Goal: Information Seeking & Learning: Learn about a topic

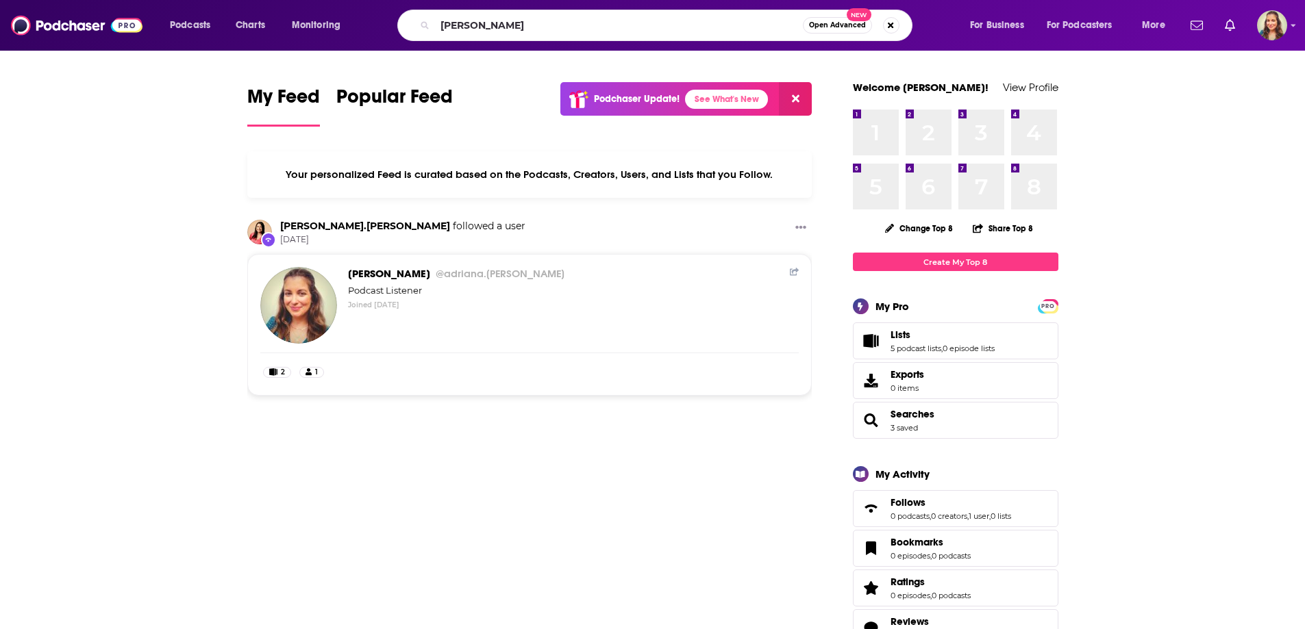
click at [713, 33] on input "[PERSON_NAME]" at bounding box center [619, 25] width 368 height 22
type input "[PERSON_NAME]"
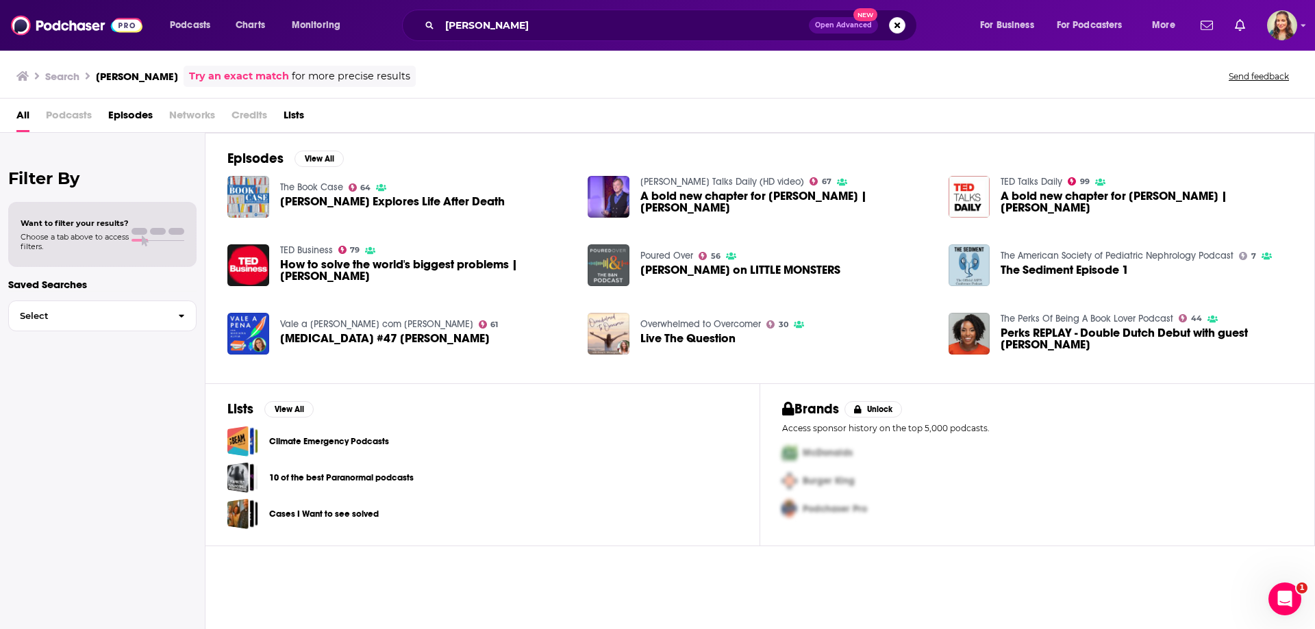
click at [296, 249] on link "TED Business" at bounding box center [306, 251] width 53 height 12
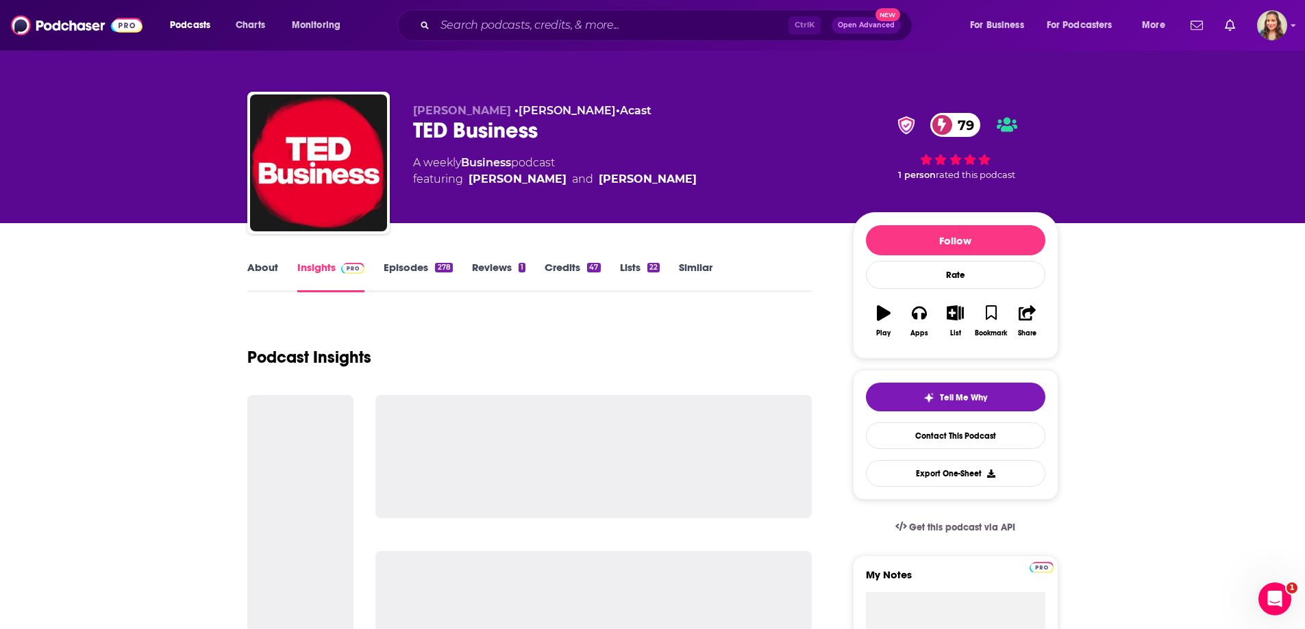
click at [691, 268] on link "Similar" at bounding box center [696, 277] width 34 height 32
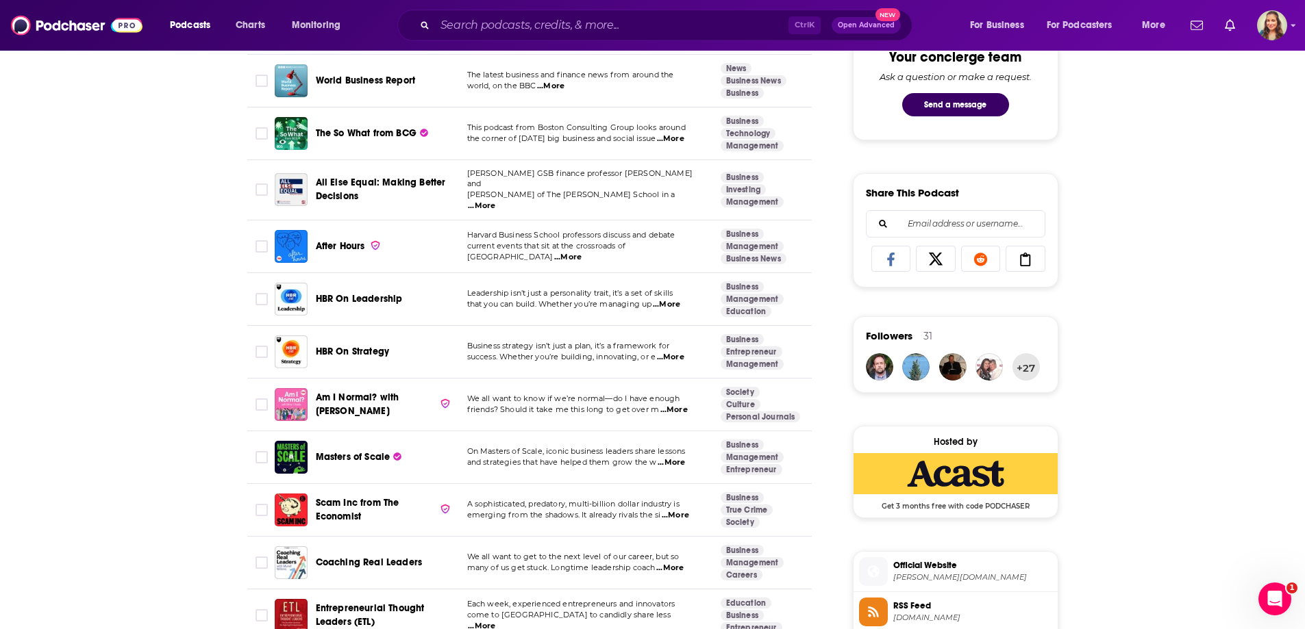
scroll to position [890, 0]
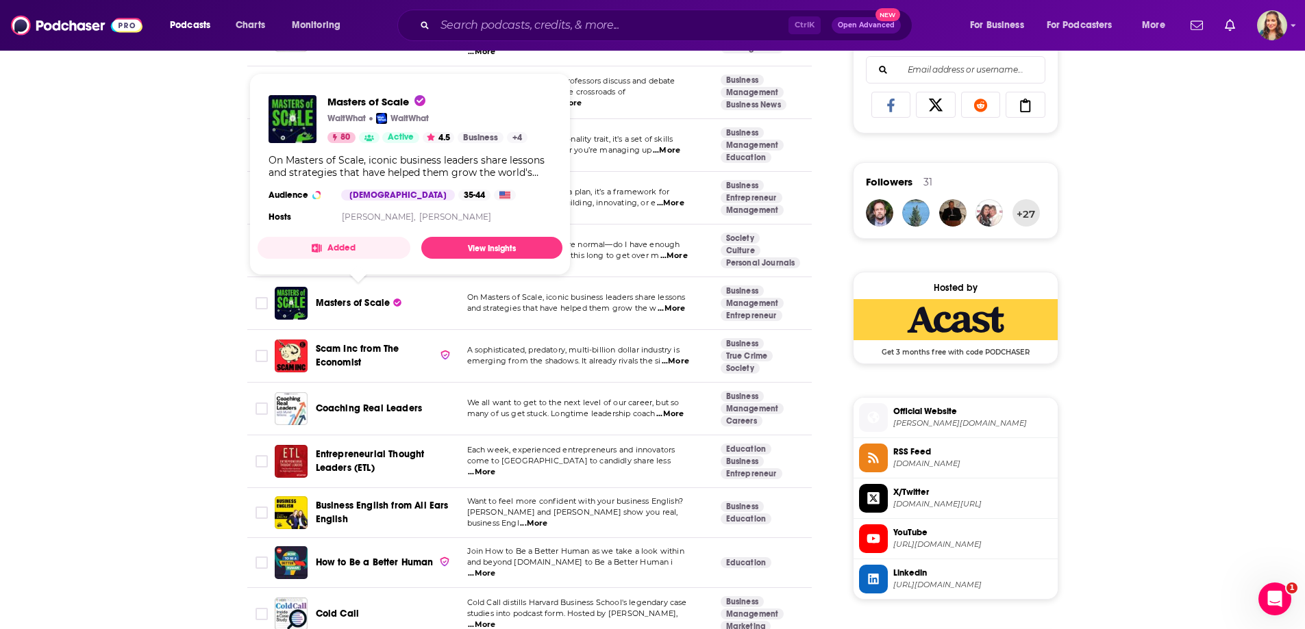
click at [356, 299] on span "Masters of Scale" at bounding box center [353, 303] width 75 height 12
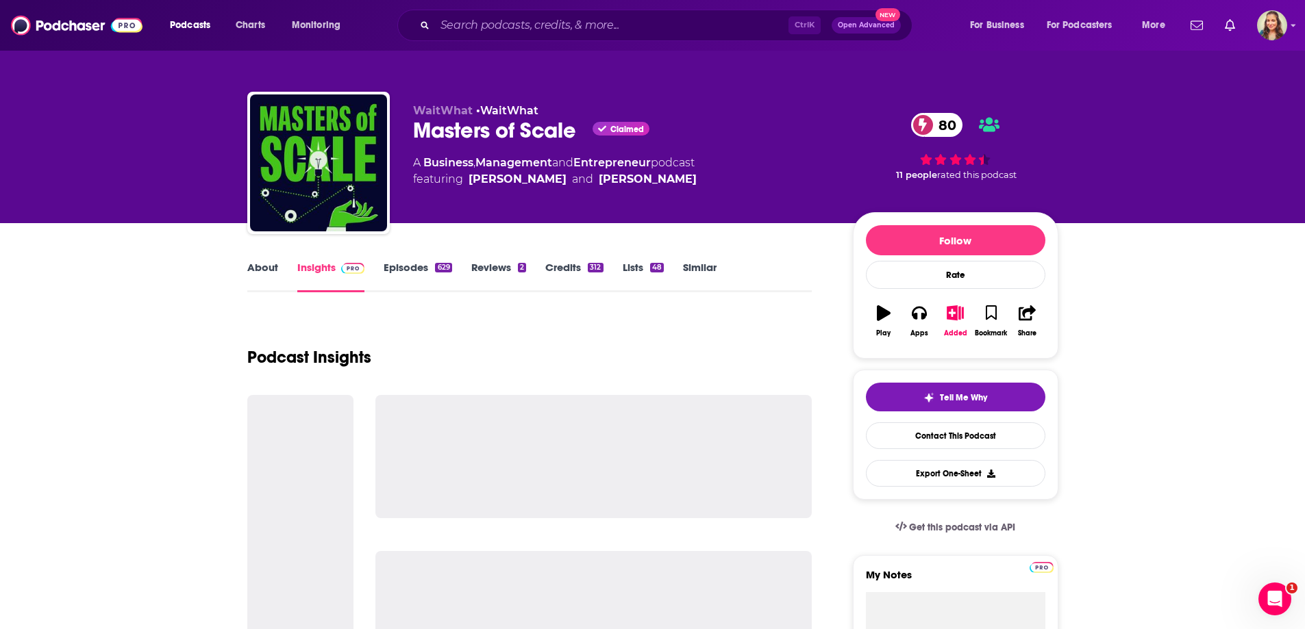
click at [705, 267] on link "Similar" at bounding box center [700, 277] width 34 height 32
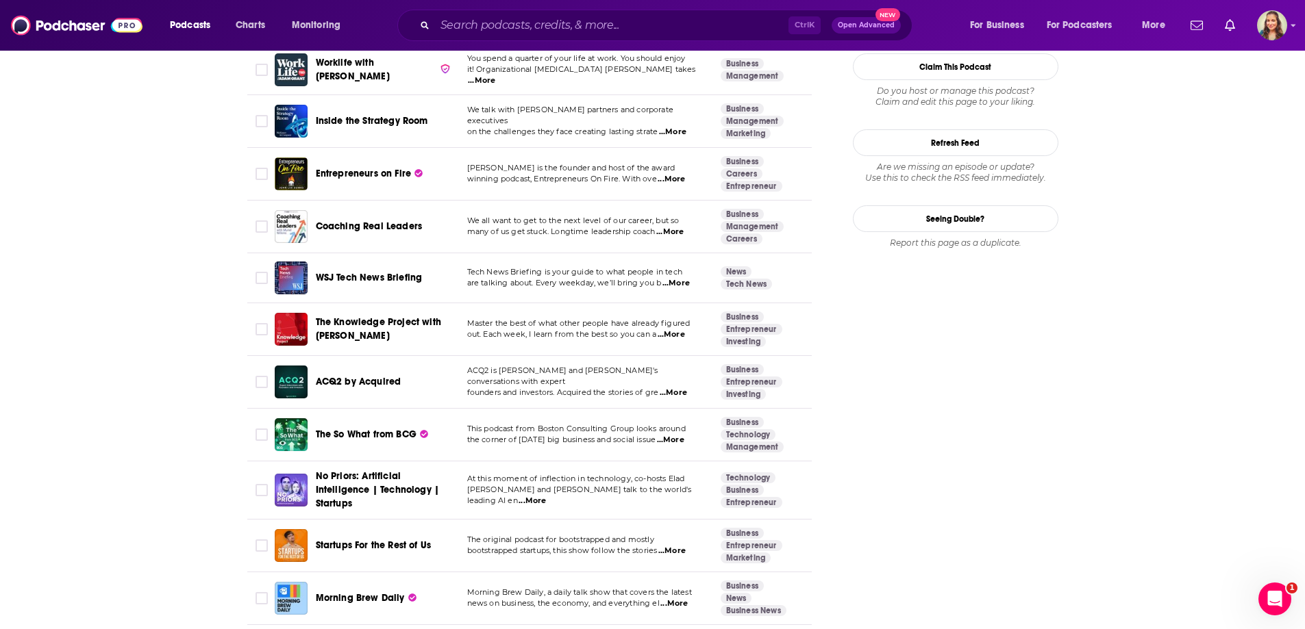
scroll to position [1849, 0]
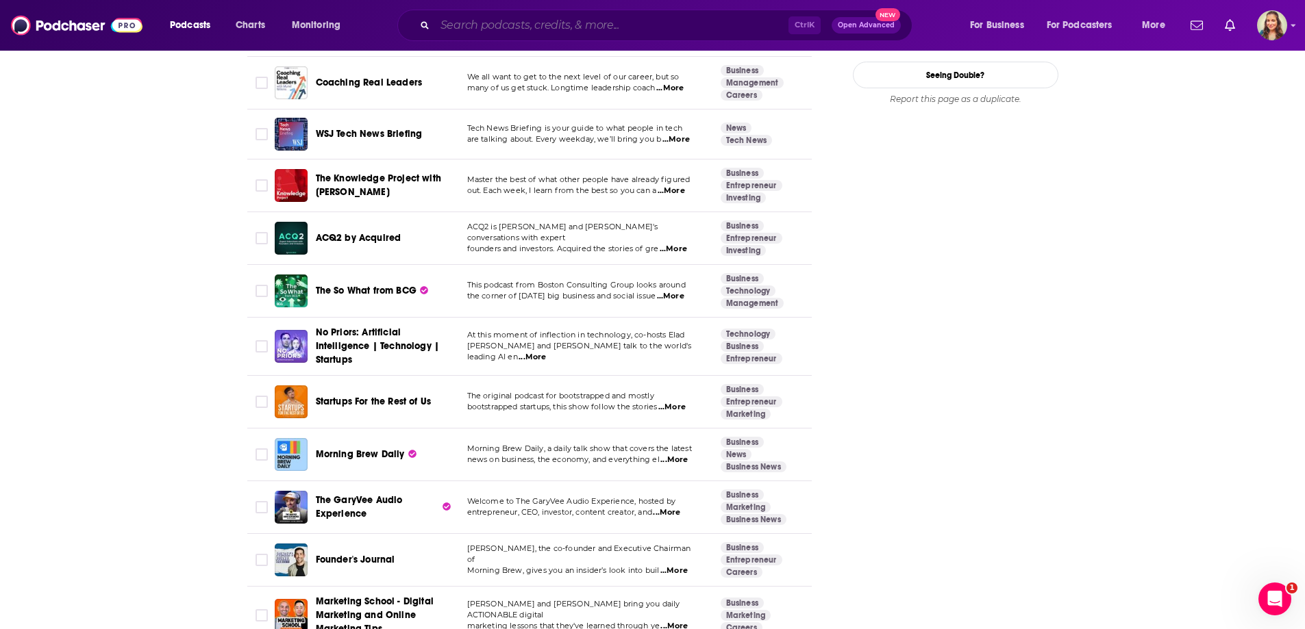
click at [578, 25] on input "Search podcasts, credits, & more..." at bounding box center [611, 25] width 353 height 22
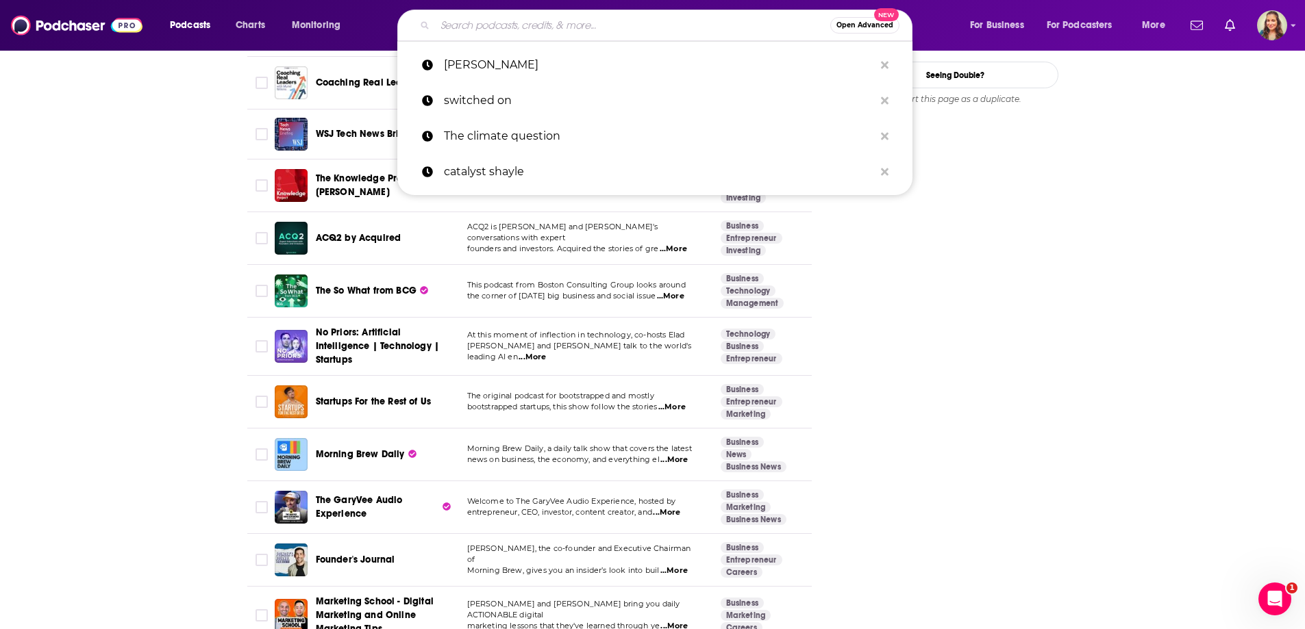
paste input "Capitalisn’t"
type input "Capitalisn’t"
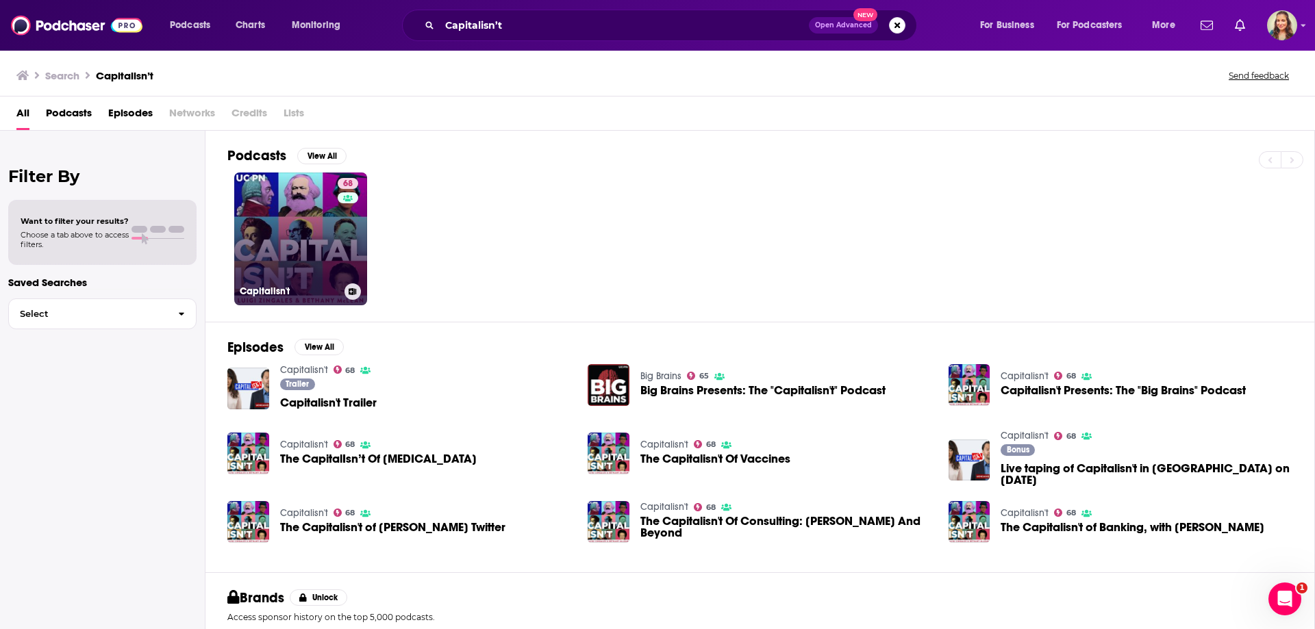
click at [270, 235] on link "68 Capitalisn't" at bounding box center [300, 239] width 133 height 133
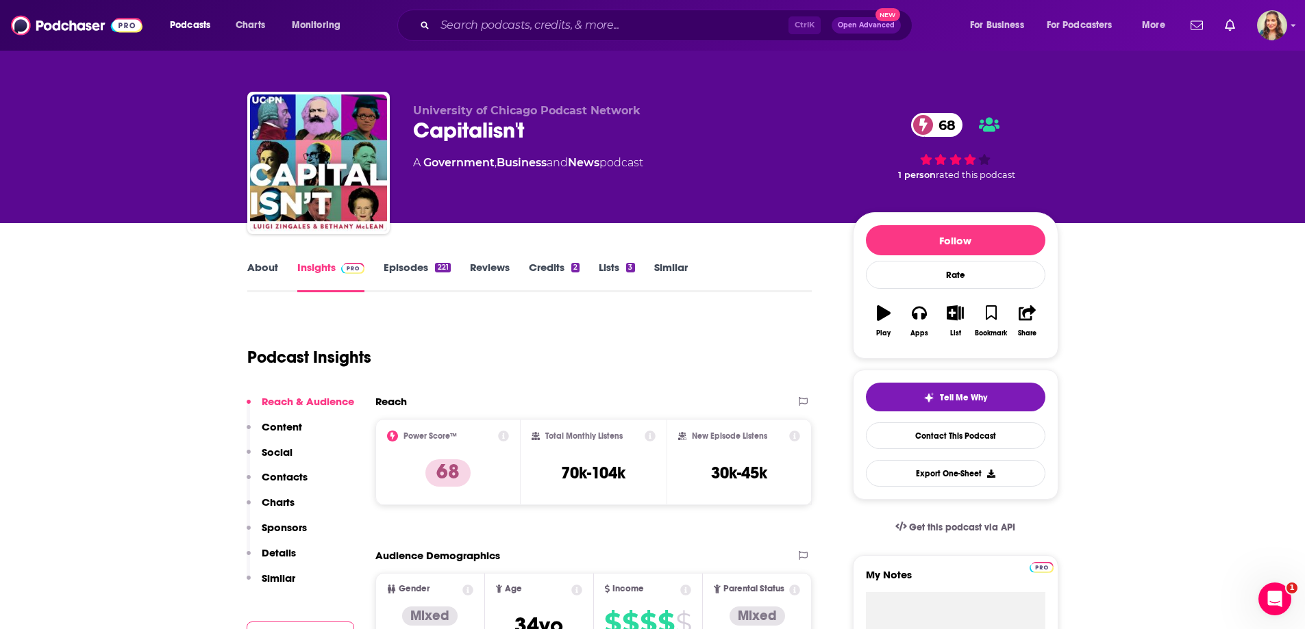
click at [251, 271] on link "About" at bounding box center [262, 277] width 31 height 32
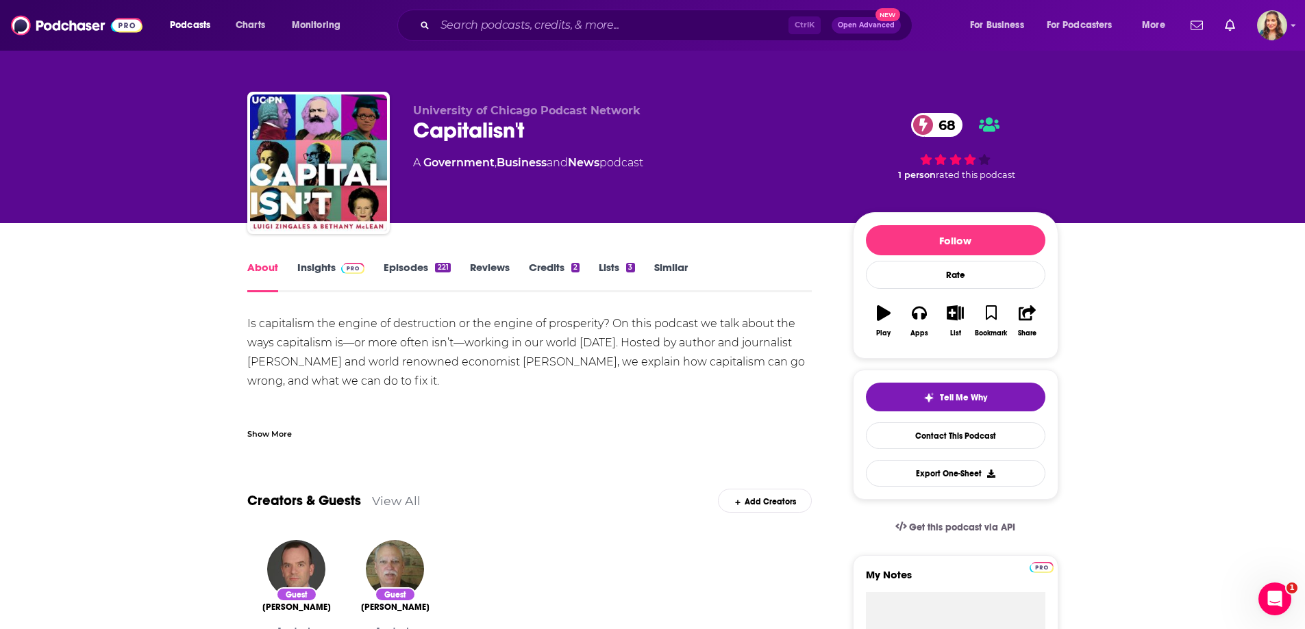
drag, startPoint x: 349, startPoint y: 317, endPoint x: 471, endPoint y: 382, distance: 138.8
click at [471, 382] on div "Is capitalism the engine of destruction or the engine of prosperity? On this po…" at bounding box center [529, 410] width 565 height 192
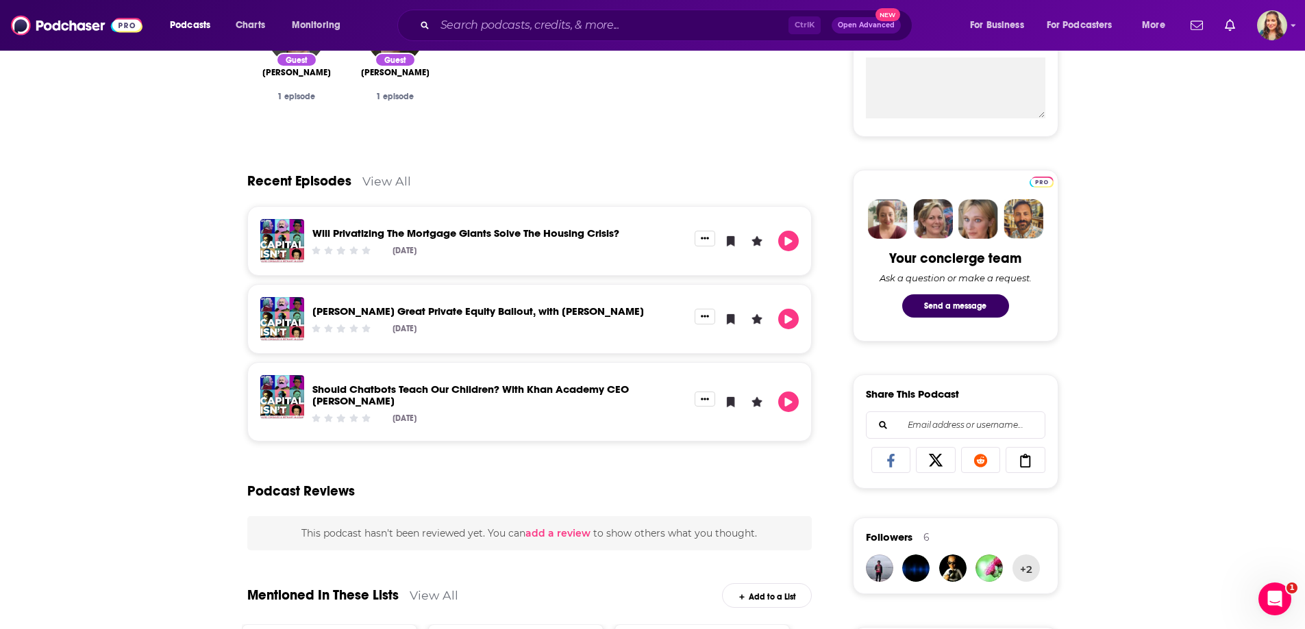
scroll to position [342, 0]
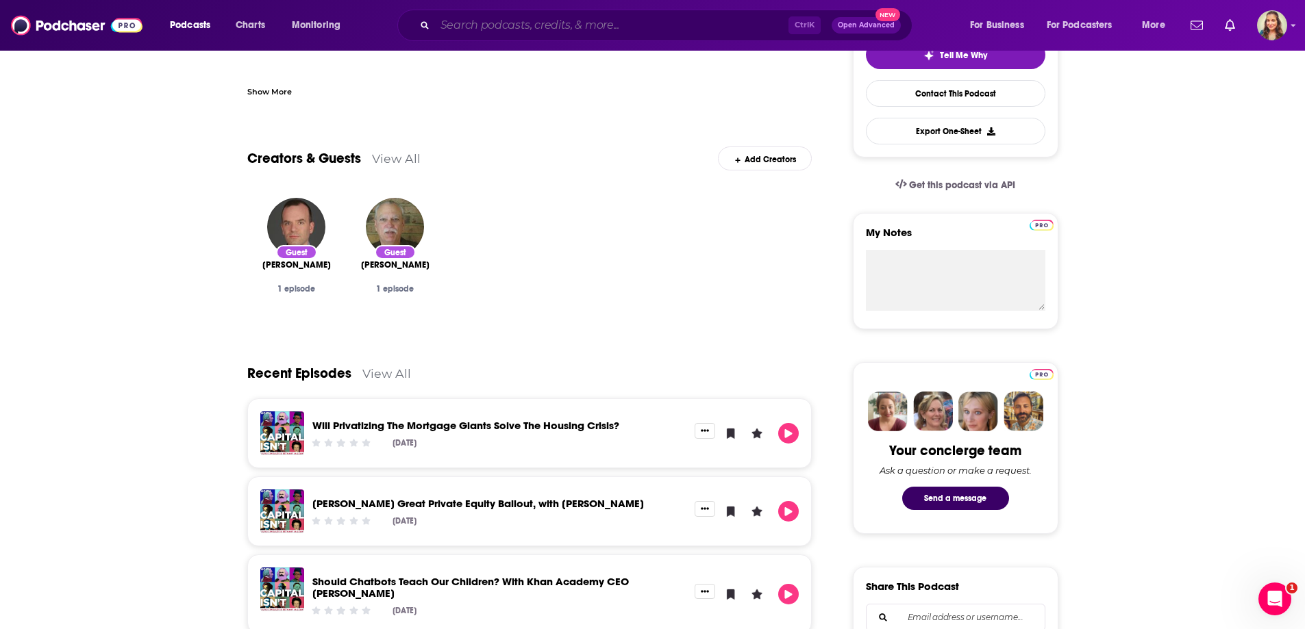
click at [519, 27] on input "Search podcasts, credits, & more..." at bounding box center [611, 25] width 353 height 22
paste input "The Caring Economy with [PERSON_NAME]"
type input "The Caring Economy with [PERSON_NAME]"
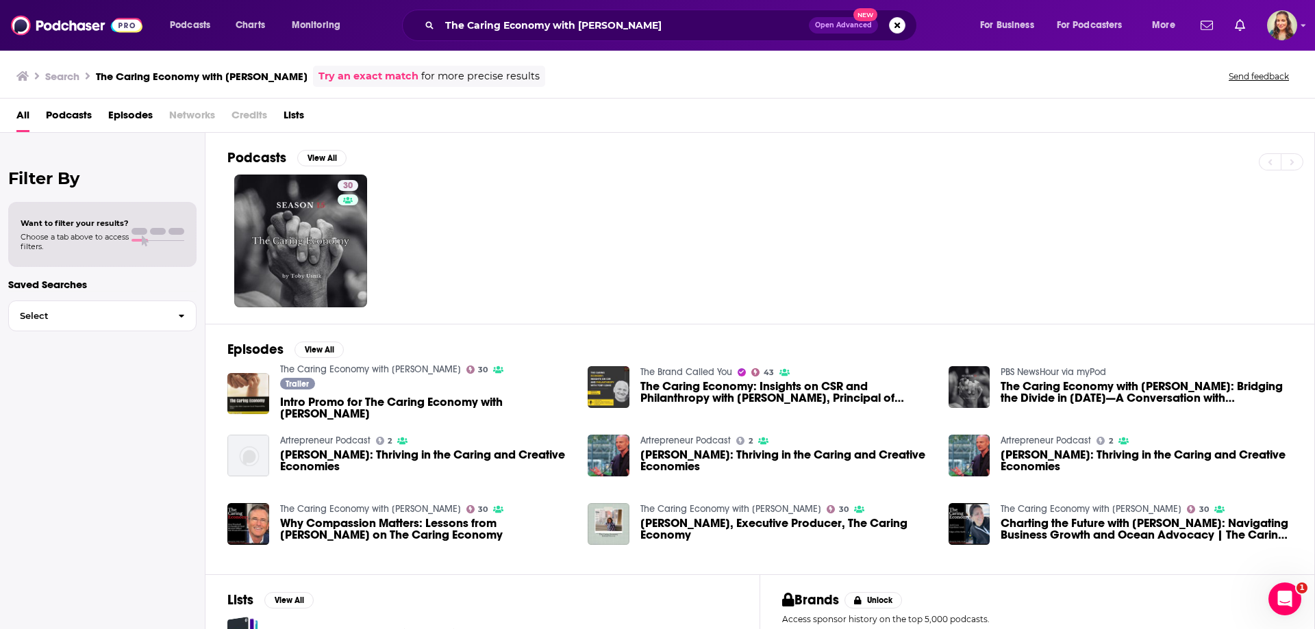
click at [351, 373] on link "The Caring Economy with [PERSON_NAME]" at bounding box center [370, 370] width 181 height 12
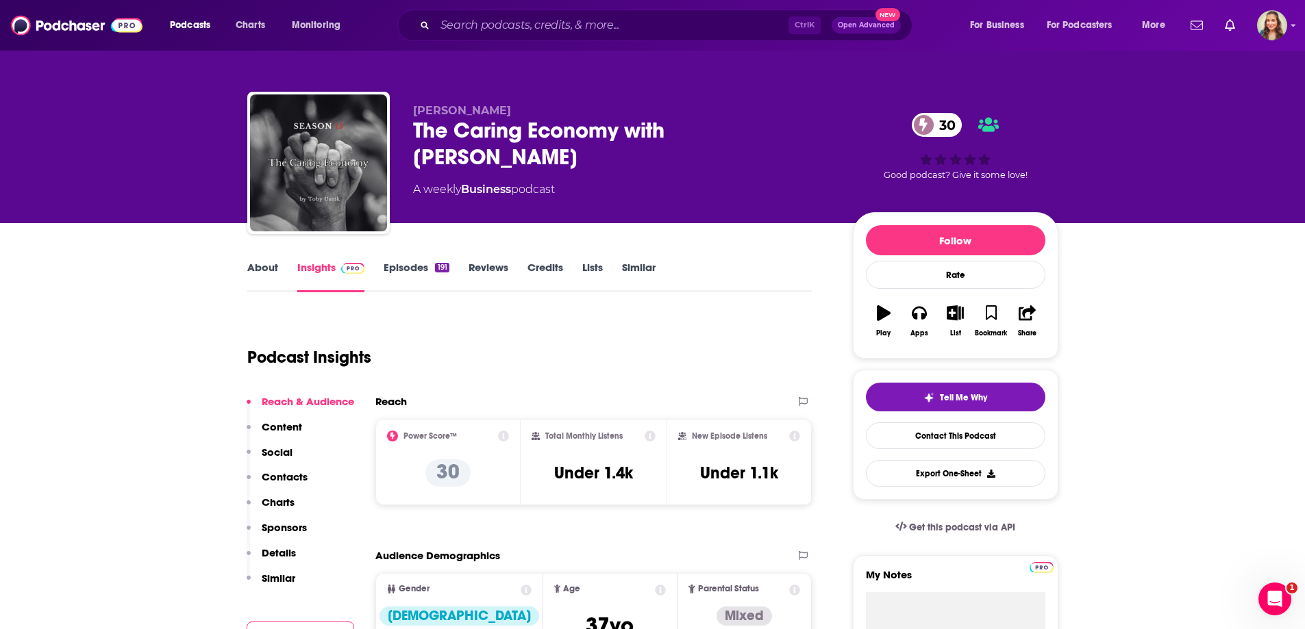
click at [261, 266] on link "About" at bounding box center [262, 277] width 31 height 32
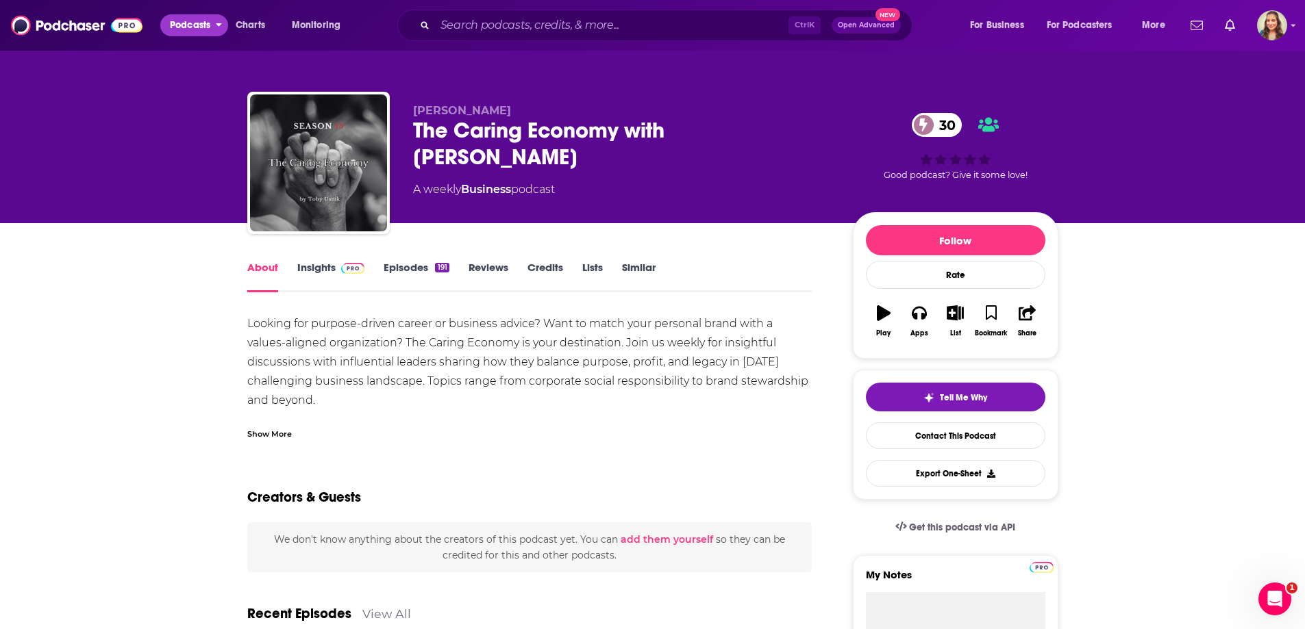
click at [203, 21] on span "Podcasts" at bounding box center [190, 25] width 40 height 19
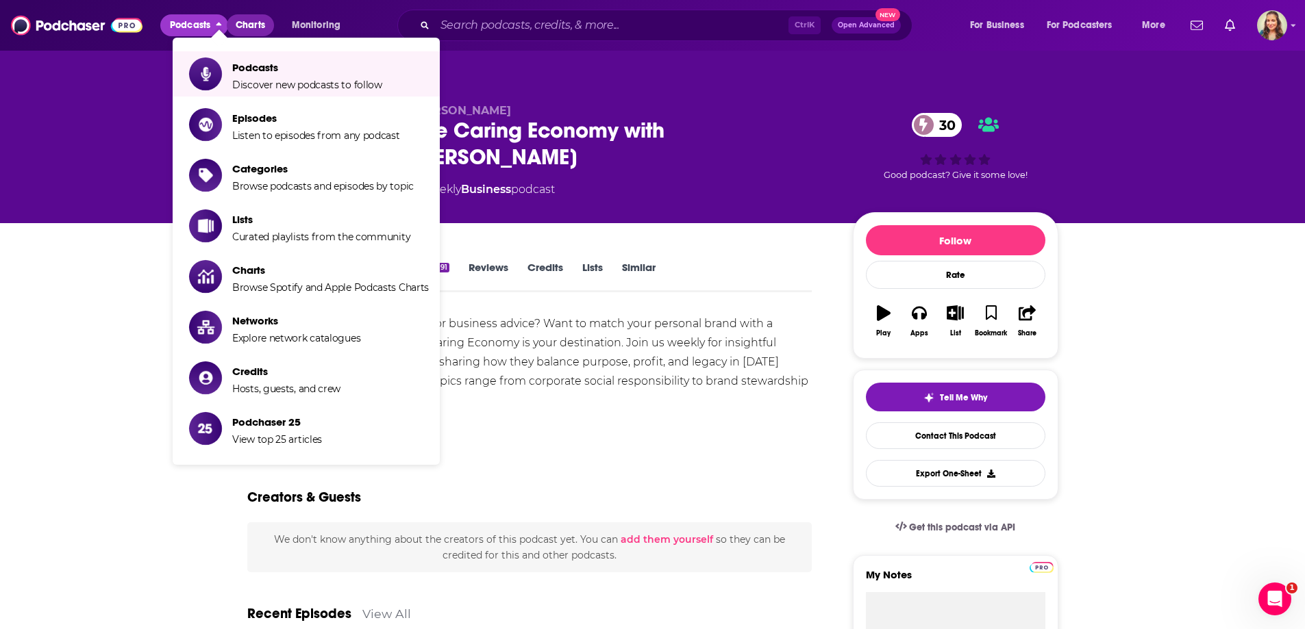
click at [261, 27] on span "Charts" at bounding box center [250, 25] width 29 height 19
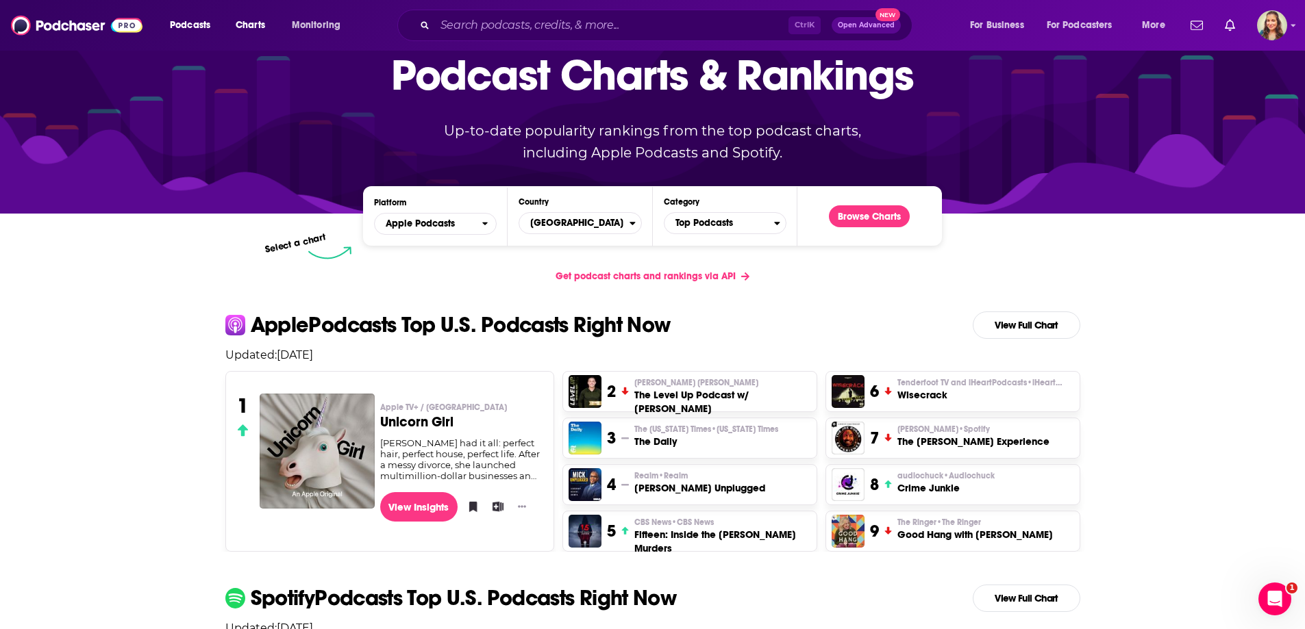
scroll to position [205, 0]
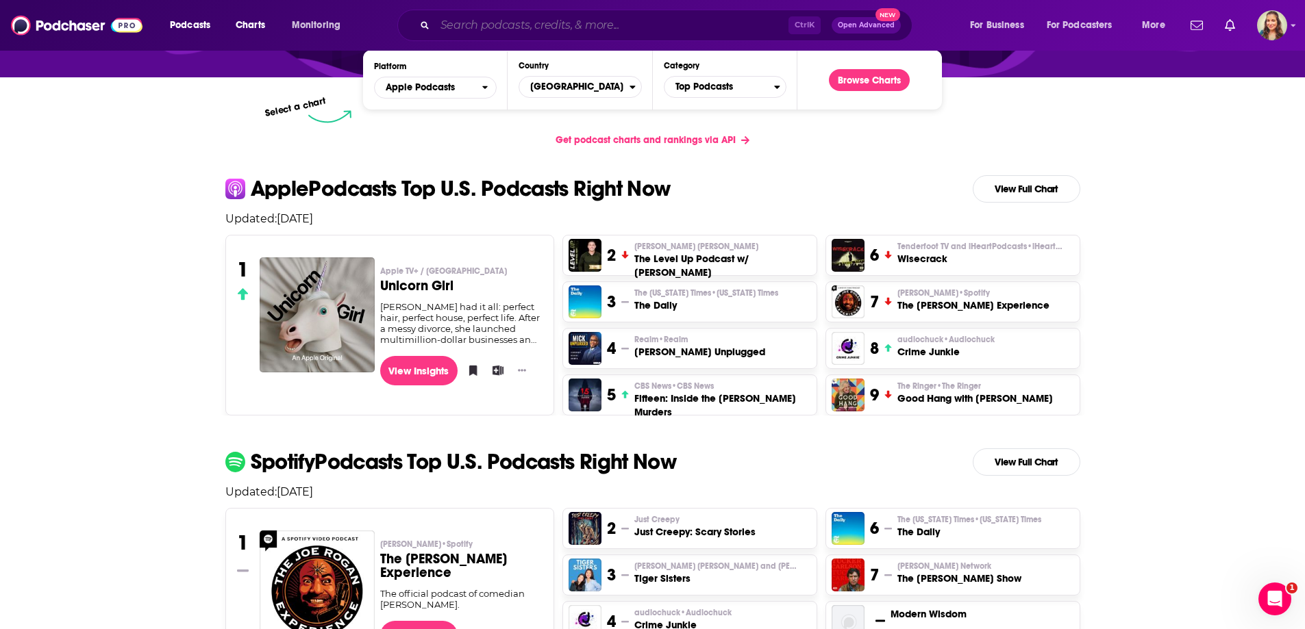
click at [556, 36] on input "Search podcasts, credits, & more..." at bounding box center [611, 25] width 353 height 22
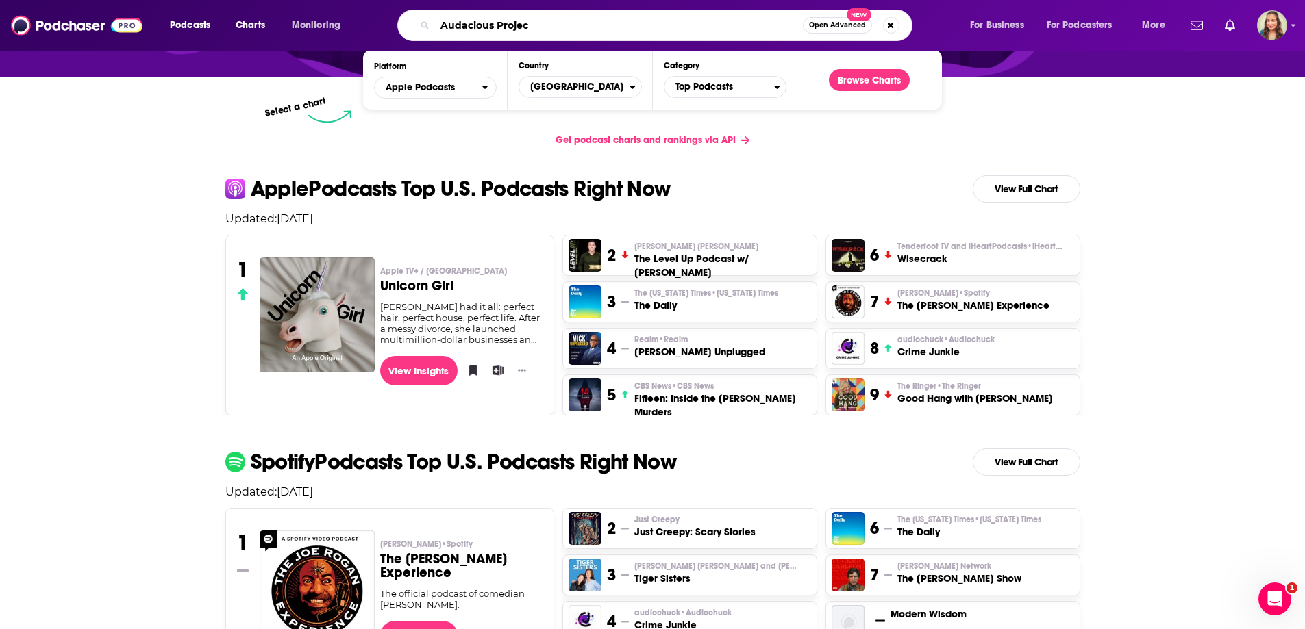
type input "Audacious Project"
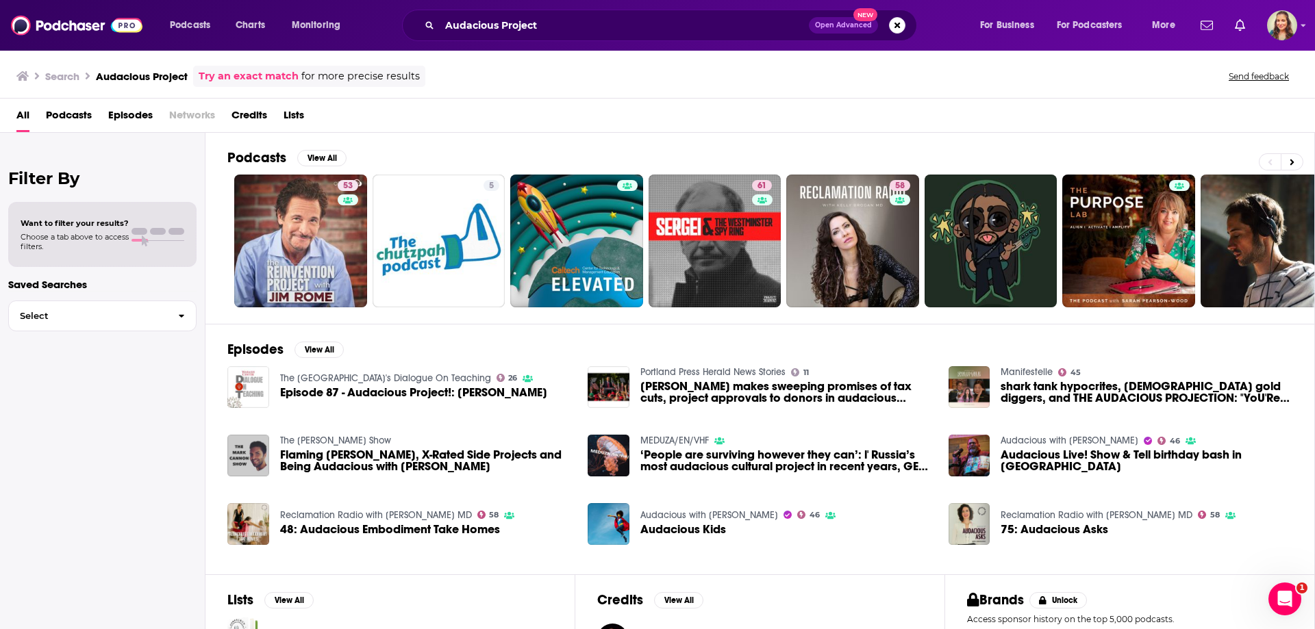
click at [248, 120] on span "Credits" at bounding box center [250, 118] width 36 height 28
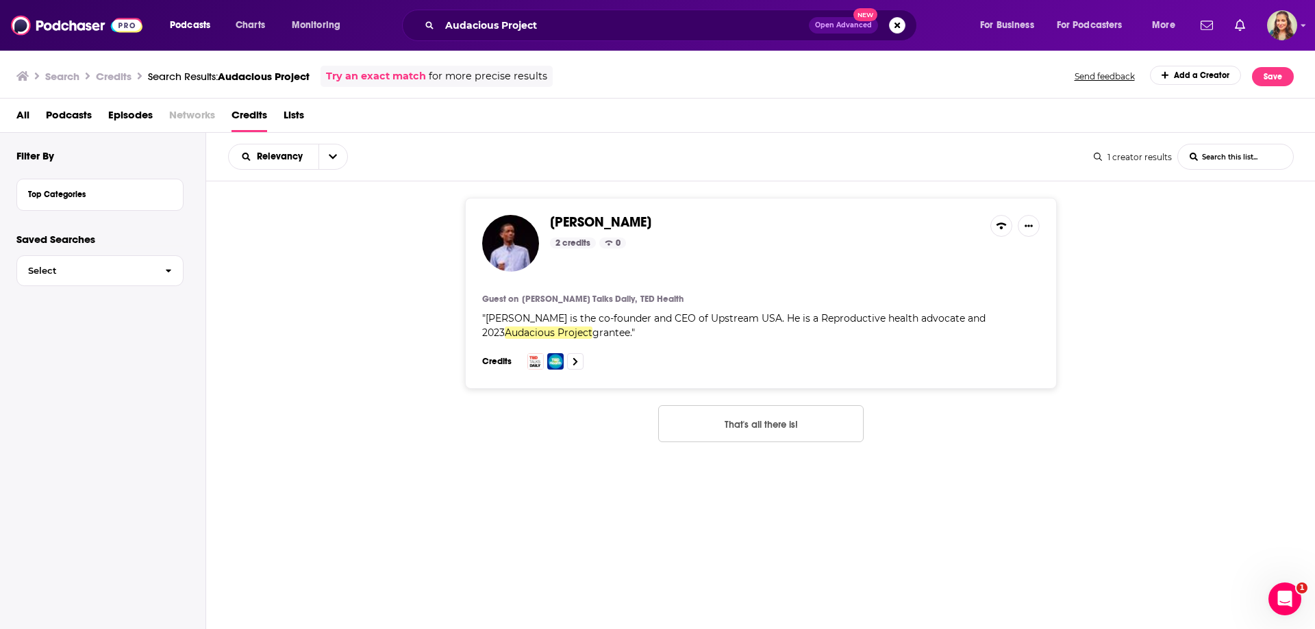
click at [603, 314] on span "[PERSON_NAME] is the co-founder and CEO of Upstream USA. He is a Reproductive h…" at bounding box center [733, 325] width 503 height 27
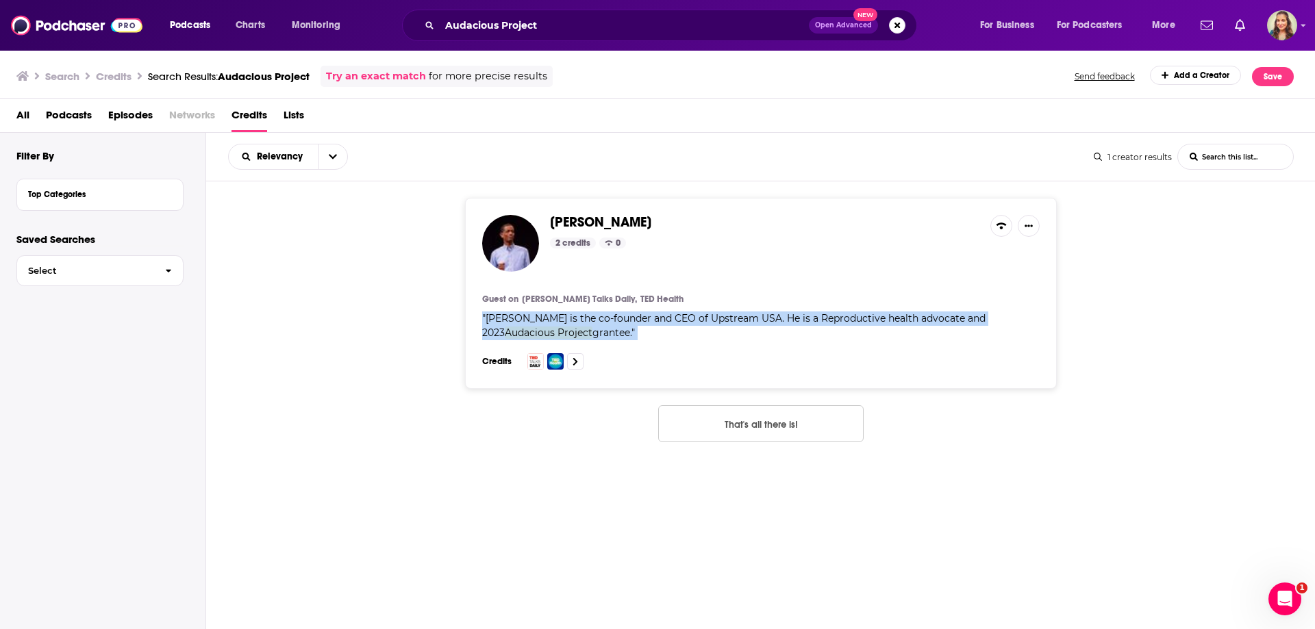
click at [603, 314] on span "[PERSON_NAME] is the co-founder and CEO of Upstream USA. He is a Reproductive h…" at bounding box center [733, 325] width 503 height 27
click at [735, 322] on span "[PERSON_NAME] is the co-founder and CEO of Upstream USA. He is a Reproductive h…" at bounding box center [733, 325] width 503 height 27
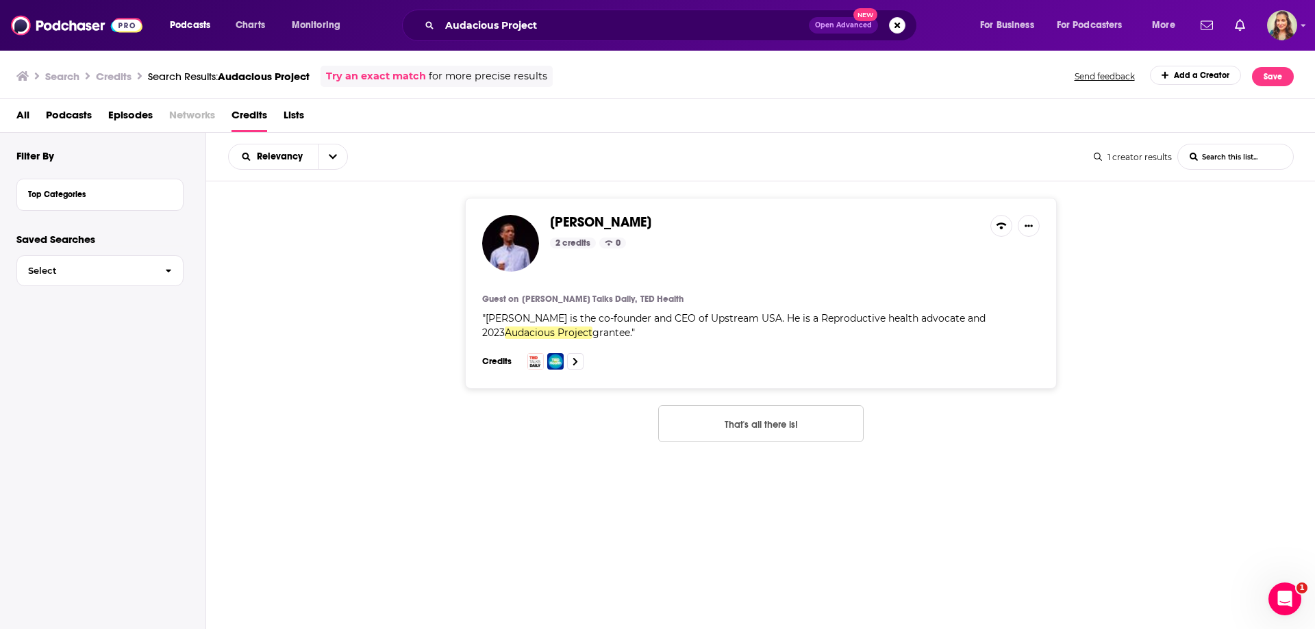
click at [610, 216] on span "[PERSON_NAME]" at bounding box center [600, 222] width 101 height 17
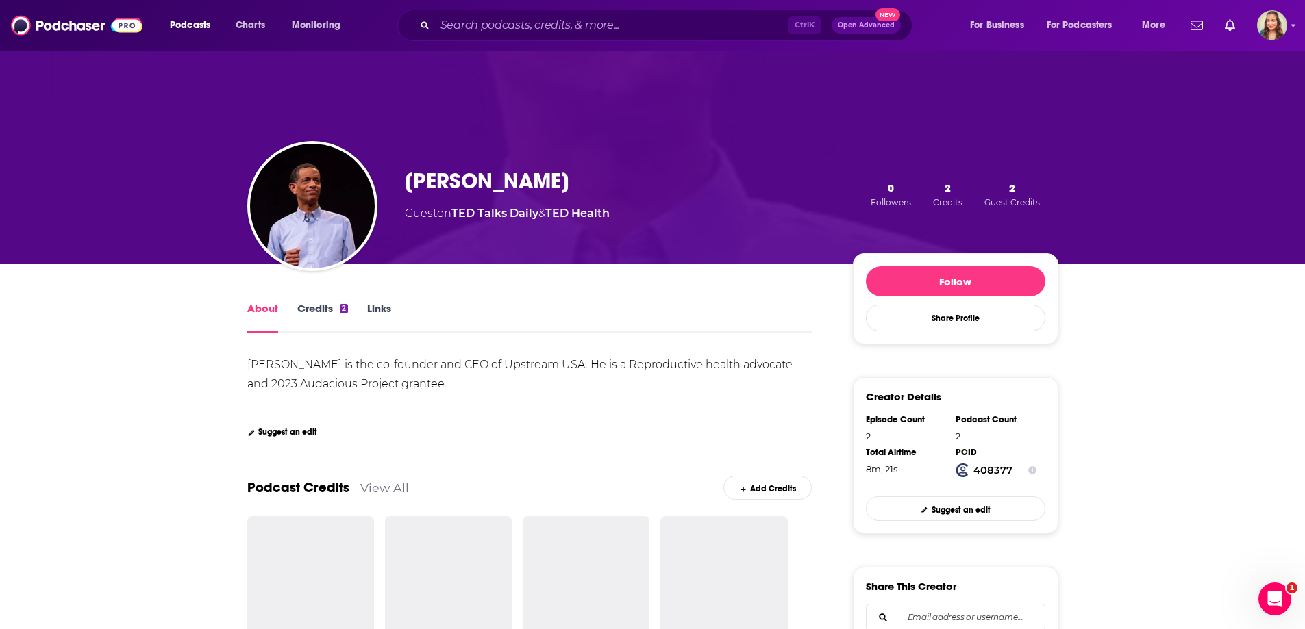
click at [321, 305] on link "Credits 2" at bounding box center [322, 318] width 51 height 32
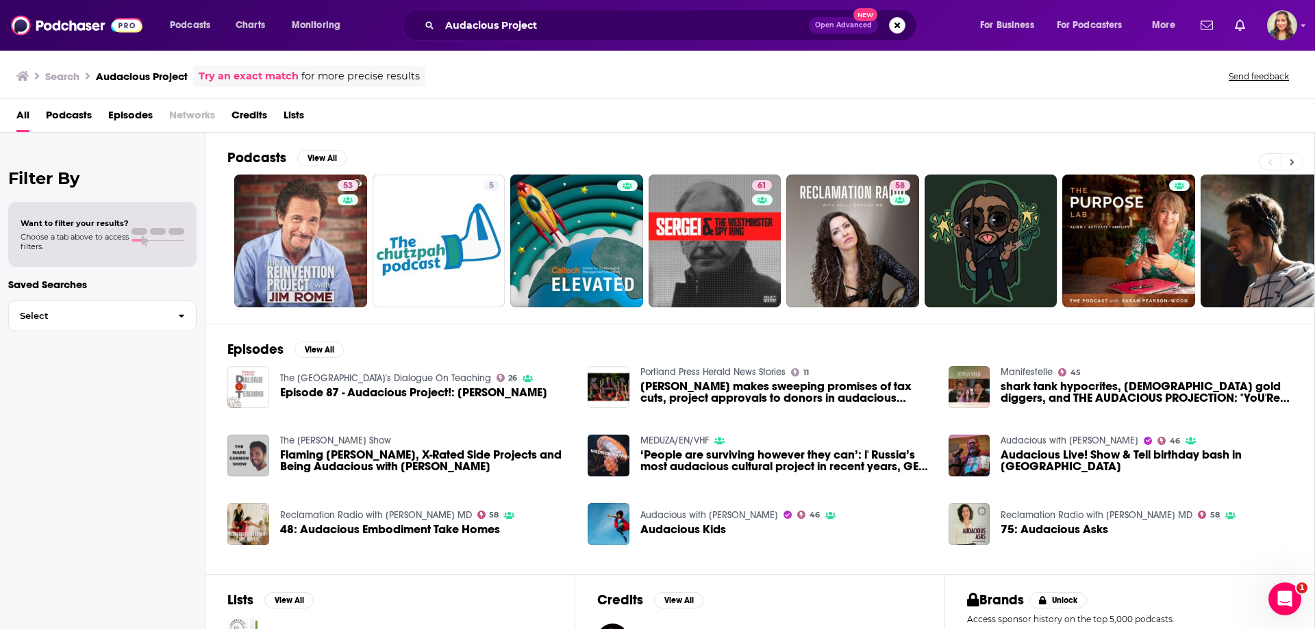
click at [1299, 166] on button at bounding box center [1292, 161] width 23 height 17
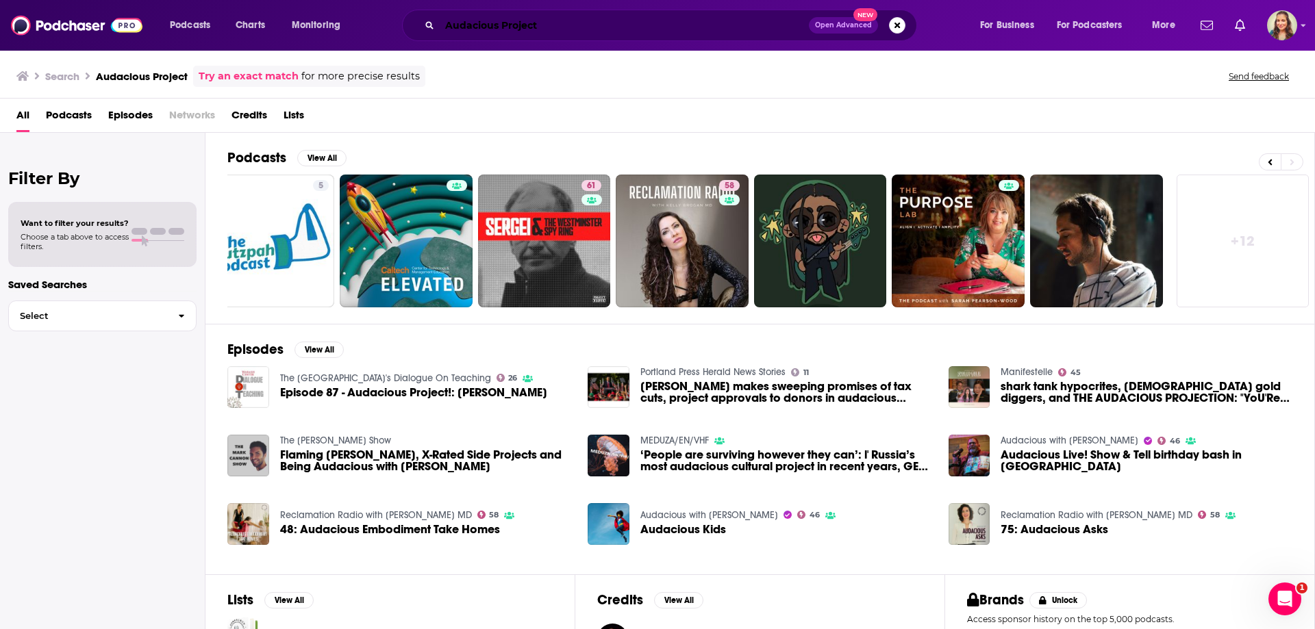
click at [514, 25] on input "Audacious Project" at bounding box center [624, 25] width 369 height 22
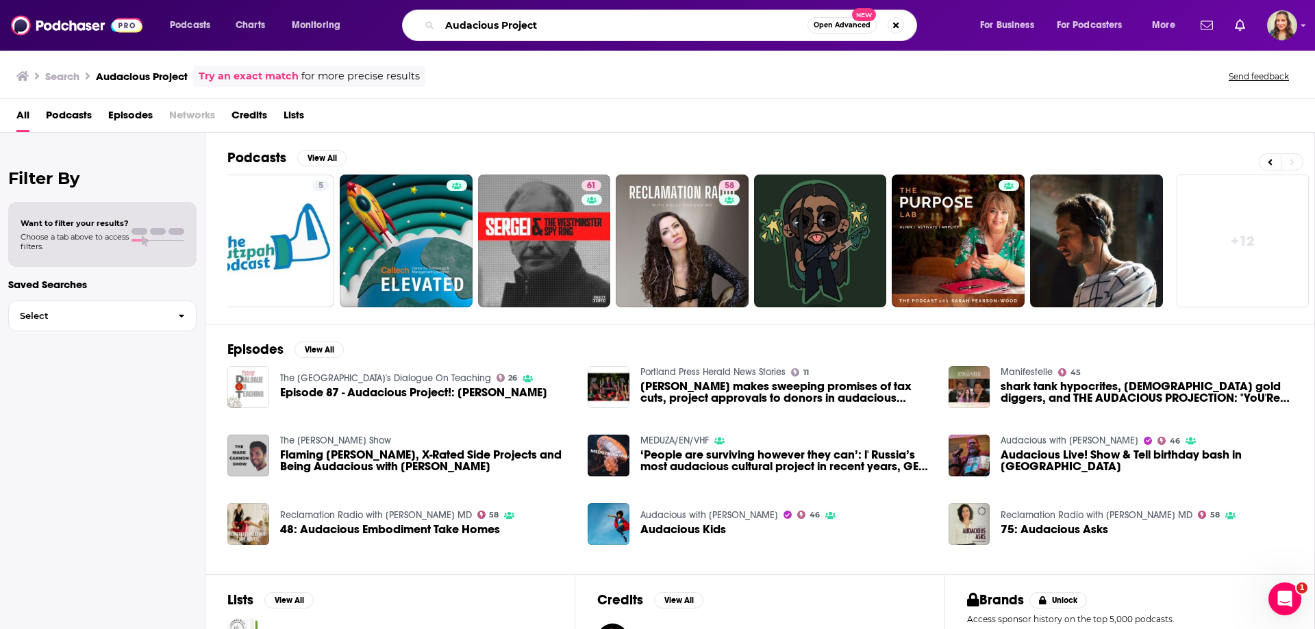
click at [514, 25] on input "Audacious Project" at bounding box center [624, 25] width 368 height 22
